Goal: Complete application form

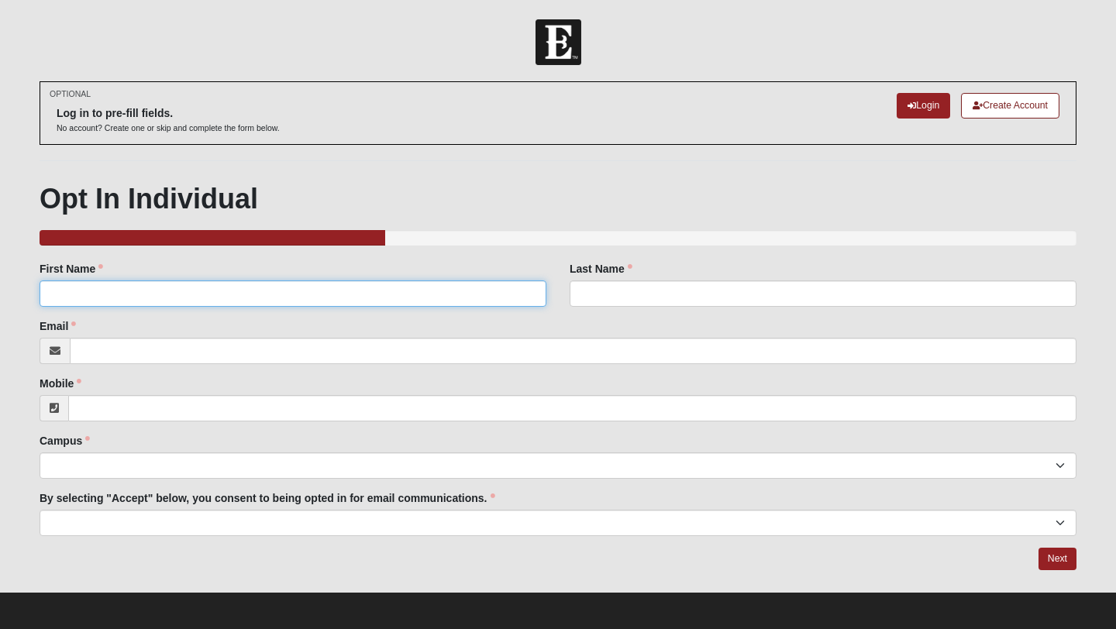
click at [216, 286] on input "First Name" at bounding box center [293, 294] width 507 height 26
type input "Hal"
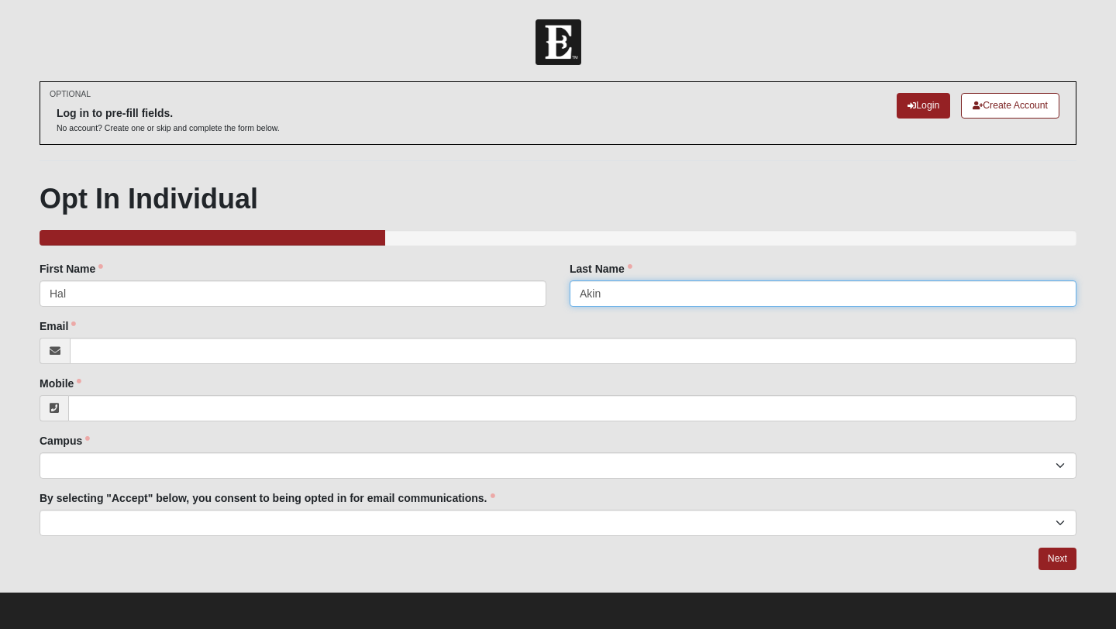
type input "Akin"
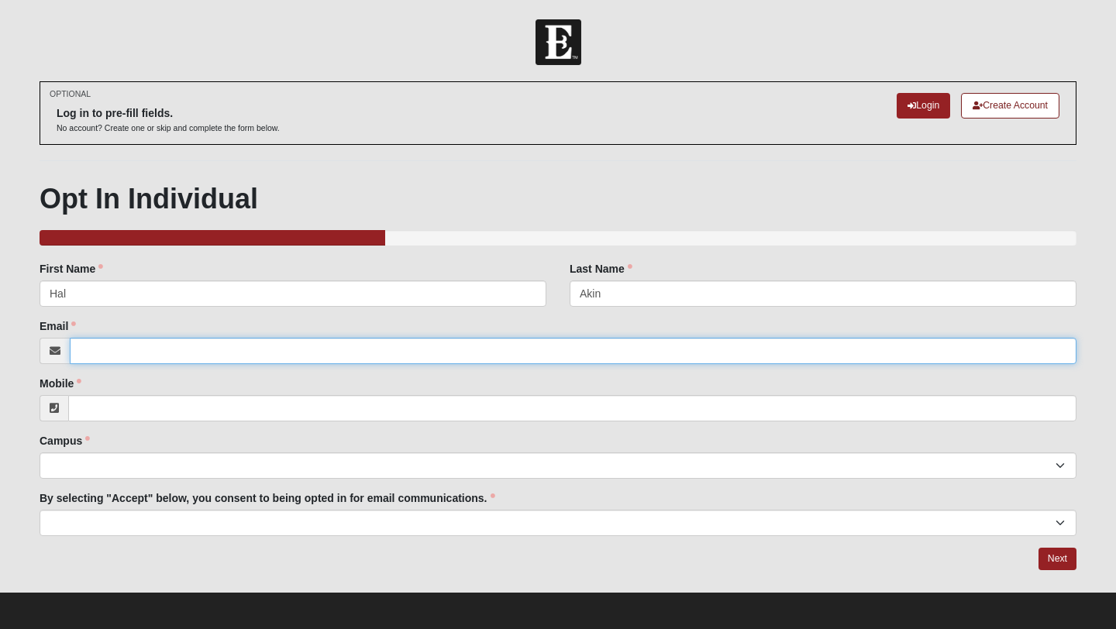
click at [224, 352] on input "Email" at bounding box center [573, 351] width 1007 height 26
paste input "com"
type input "com"
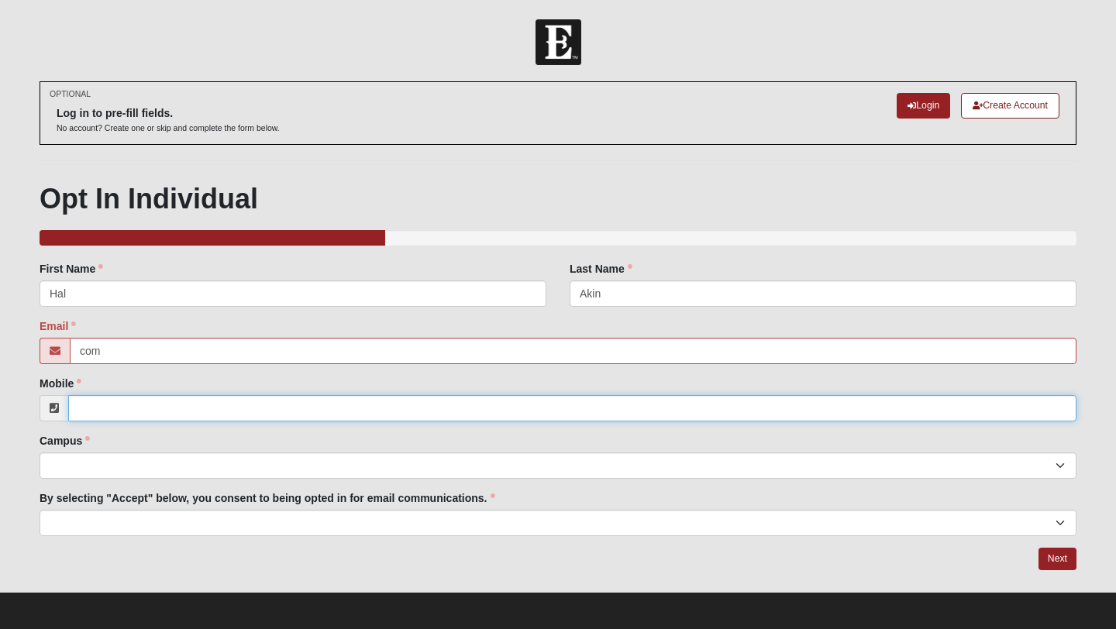
click at [182, 404] on input "Mobile" at bounding box center [572, 408] width 1009 height 26
paste input "(914) 629-9663"
type input "(914) 629-9663"
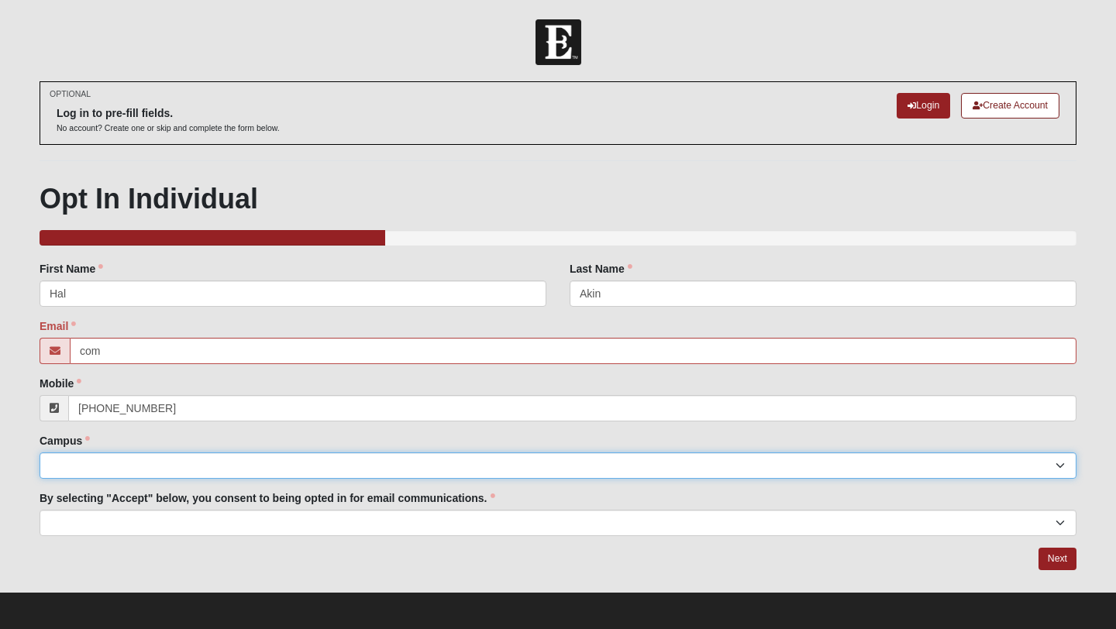
click at [174, 471] on select "Arlington Baymeadows Eleven22 Online Fleming Island Jesup Mandarin North Jax Or…" at bounding box center [558, 466] width 1037 height 26
select select "3"
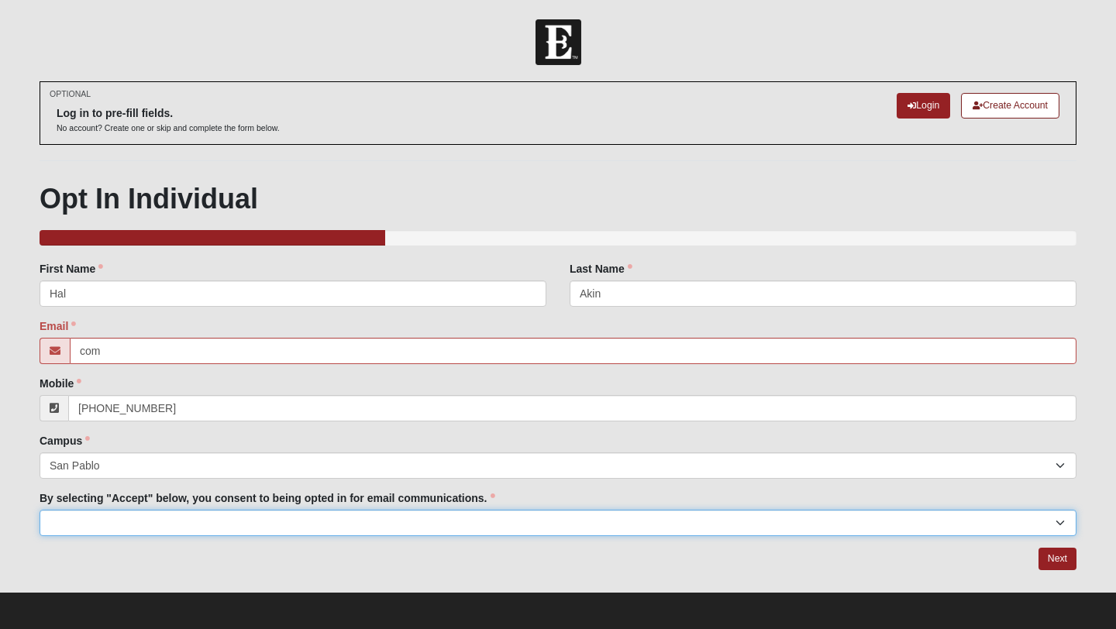
click at [169, 528] on select "Accept" at bounding box center [558, 523] width 1037 height 26
select select "Accept"
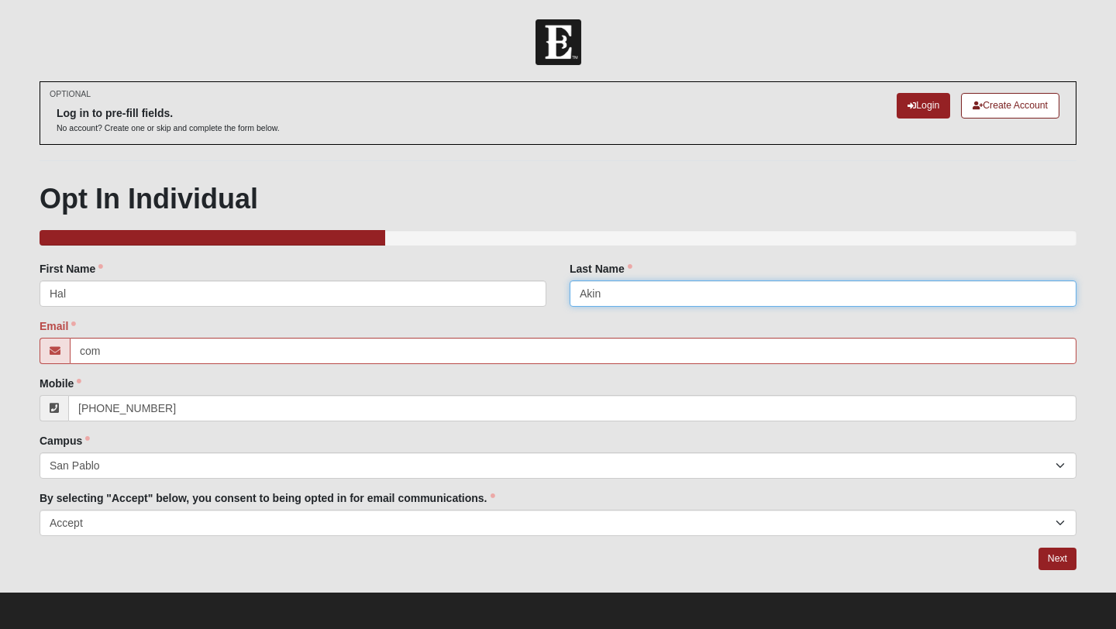
click at [619, 288] on input "Akin" at bounding box center [823, 294] width 507 height 26
type input "Aken"
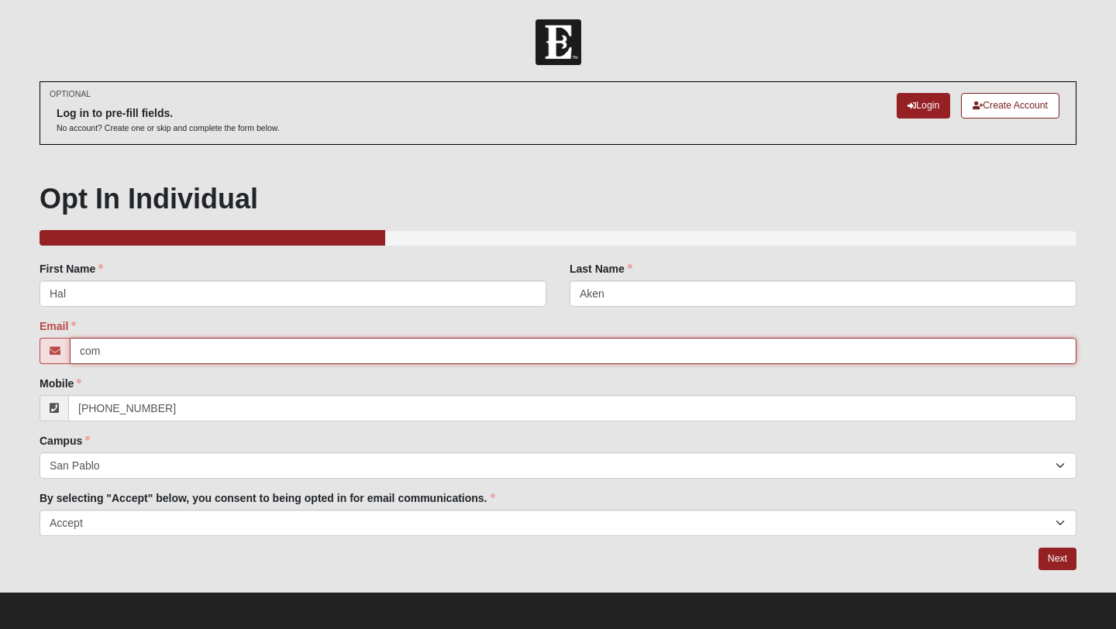
click at [443, 356] on input "com" at bounding box center [573, 351] width 1007 height 26
type input "c"
click at [229, 355] on input "Email" at bounding box center [573, 351] width 1007 height 26
paste input "akenhart@gmail.com"
type input "akenhart@gmail.com"
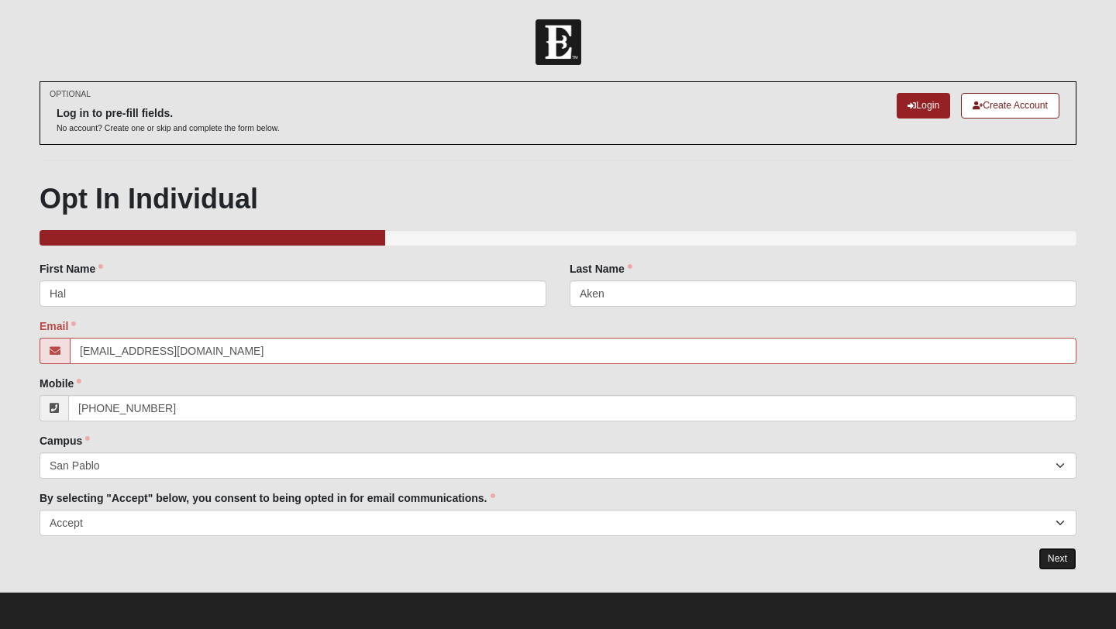
click at [1060, 566] on link "Next" at bounding box center [1058, 559] width 38 height 22
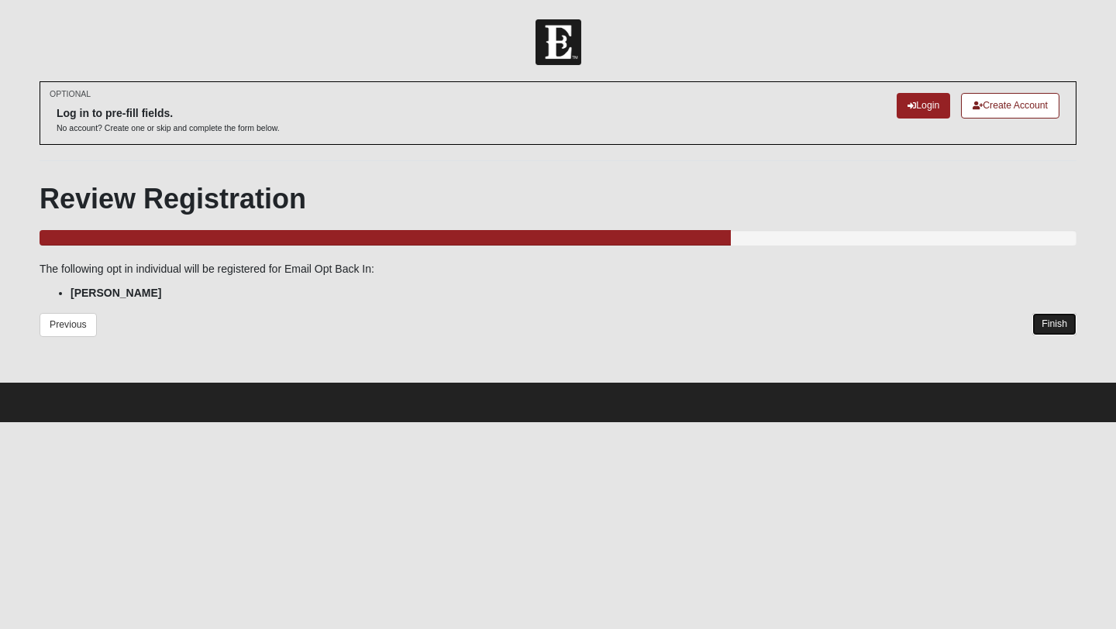
click at [1065, 325] on link "Finish" at bounding box center [1055, 324] width 44 height 22
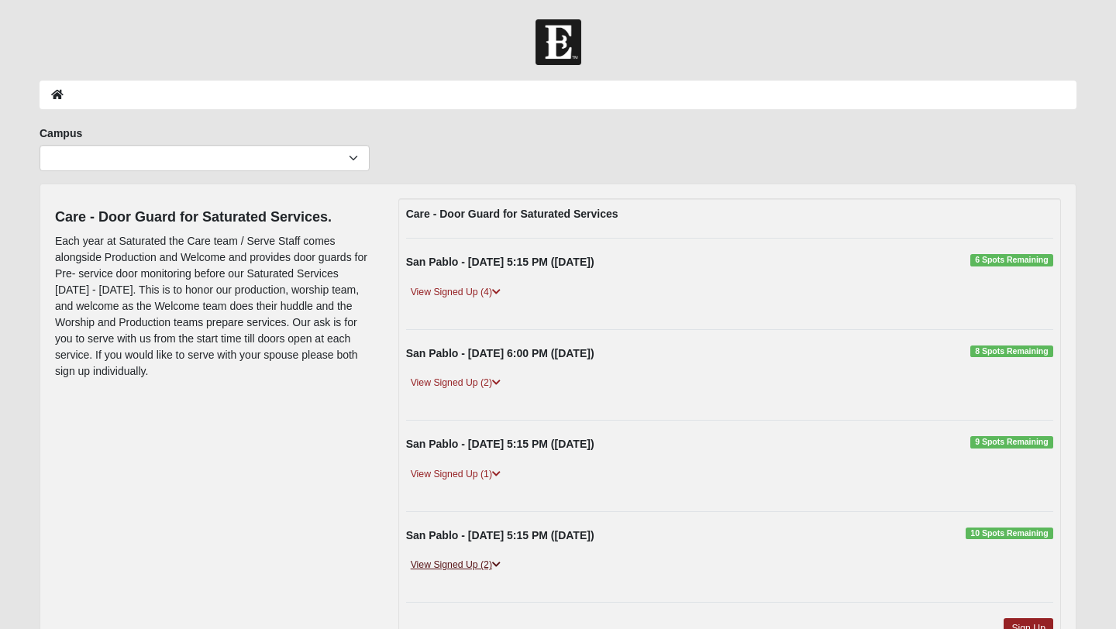
click at [478, 567] on link "View Signed Up (2)" at bounding box center [455, 565] width 99 height 16
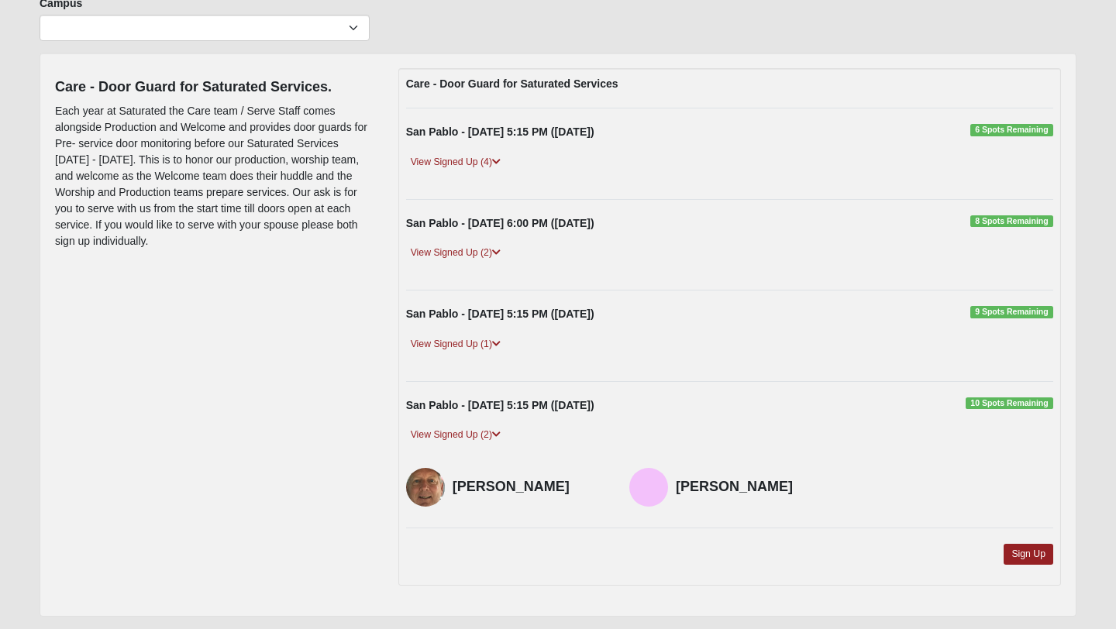
scroll to position [132, 0]
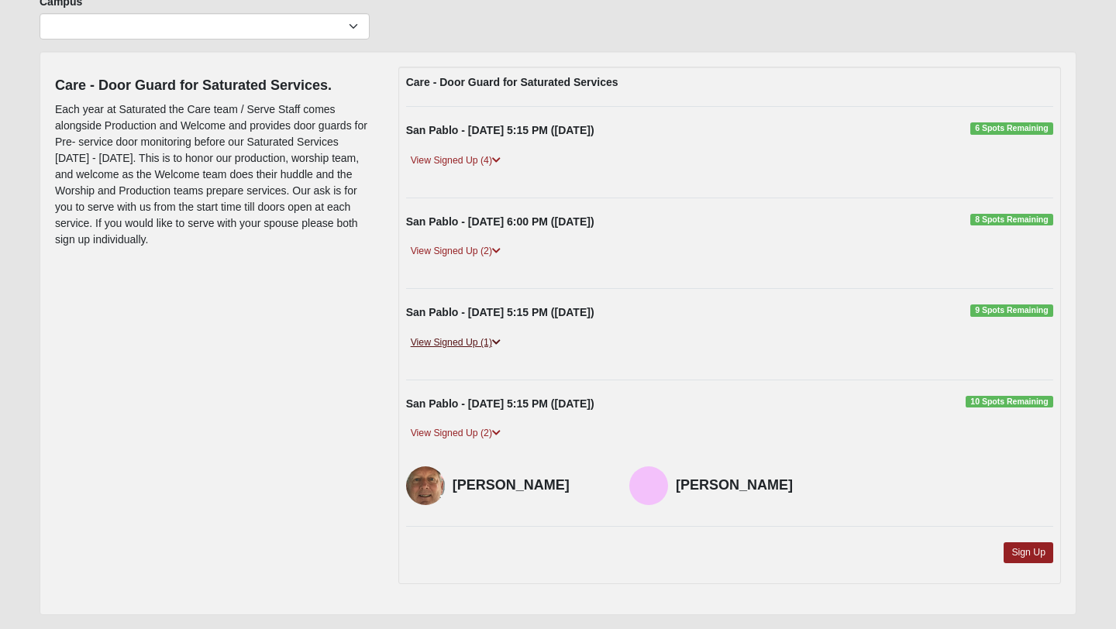
click at [480, 341] on link "View Signed Up (1)" at bounding box center [455, 343] width 99 height 16
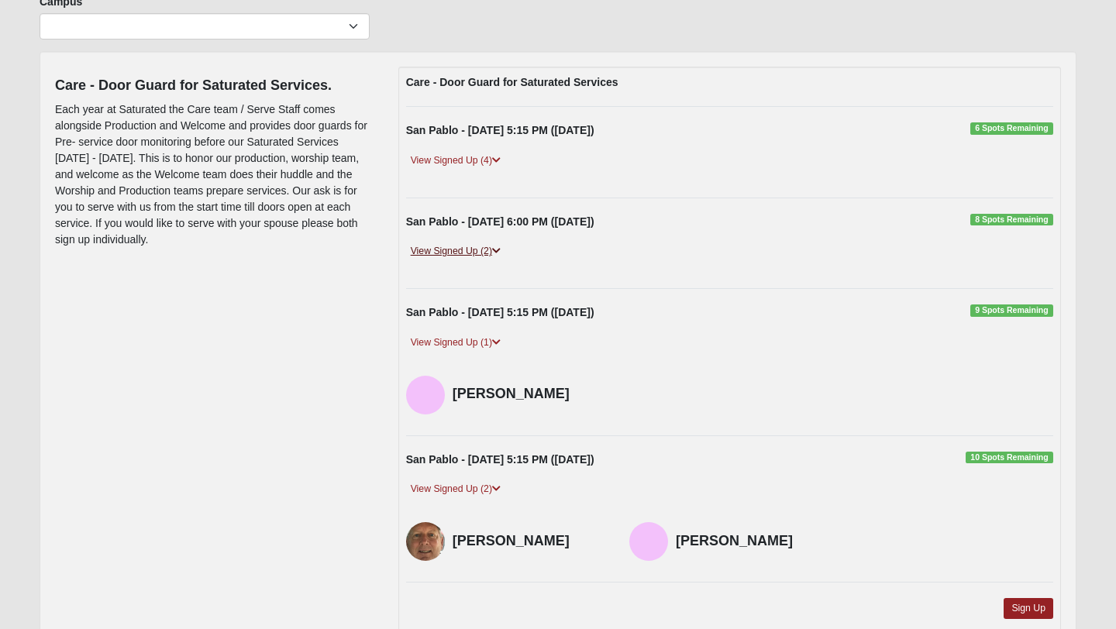
click at [454, 251] on link "View Signed Up (2)" at bounding box center [455, 251] width 99 height 16
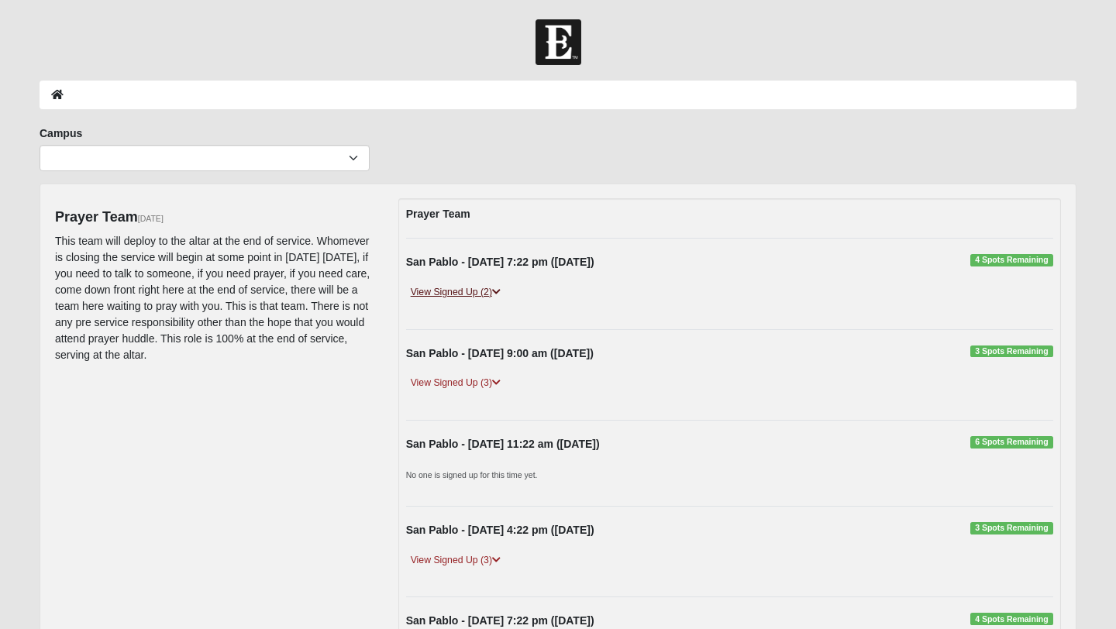
click at [490, 284] on link "View Signed Up (2)" at bounding box center [455, 292] width 99 height 16
